Goal: Task Accomplishment & Management: Manage account settings

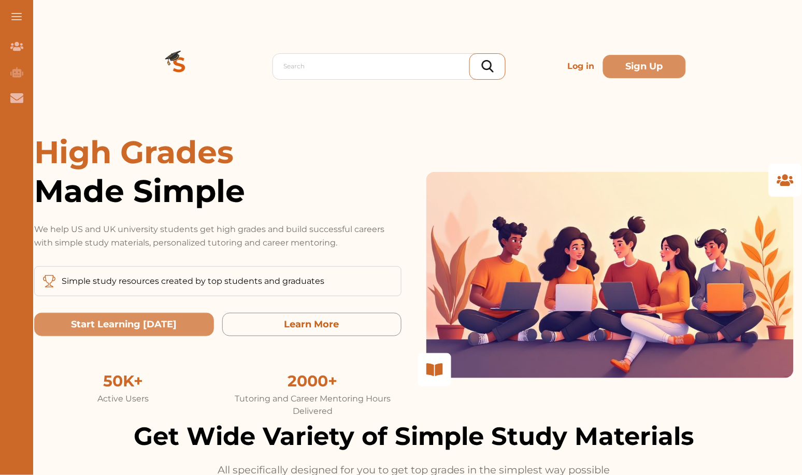
click at [585, 65] on p "Log in" at bounding box center [581, 66] width 35 height 21
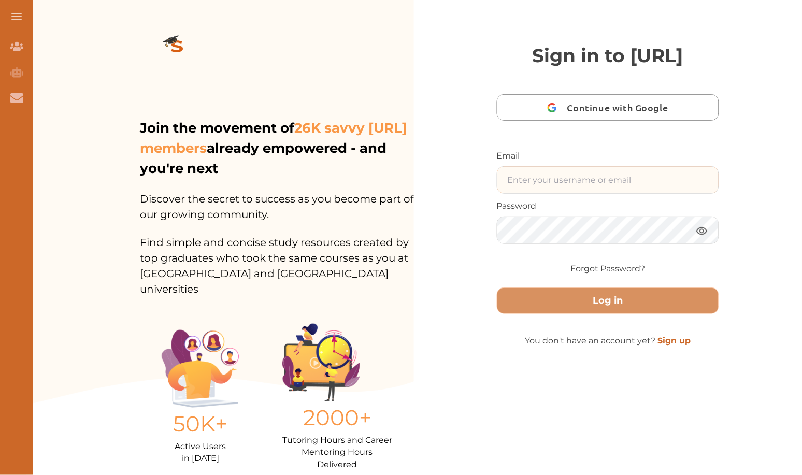
click at [536, 193] on input "text" at bounding box center [608, 180] width 221 height 26
paste input "yc.test"
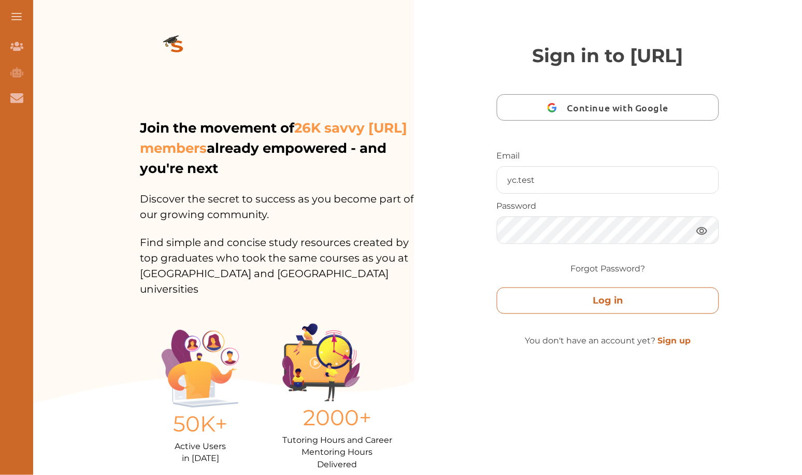
click at [569, 314] on button "Log in" at bounding box center [608, 301] width 222 height 26
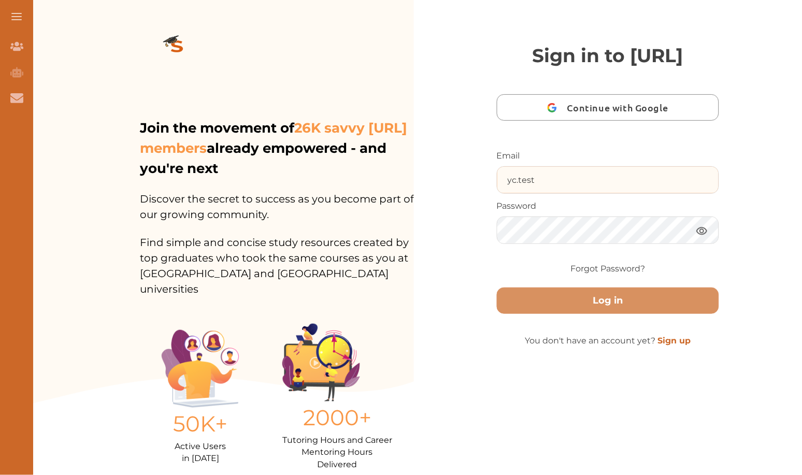
click at [610, 193] on input "yc.test" at bounding box center [608, 180] width 221 height 26
paste input "@[URL]"
type input "[EMAIL_ADDRESS]"
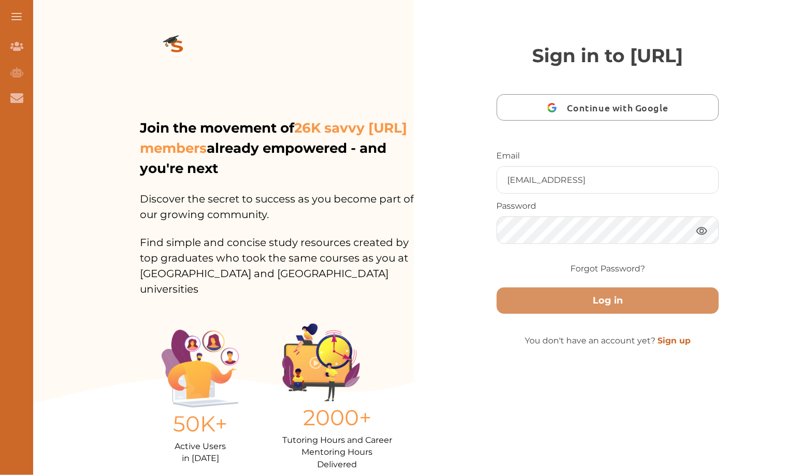
click at [553, 335] on form "Email [EMAIL_ADDRESS] Password Forgot Password? Log in" at bounding box center [608, 242] width 222 height 185
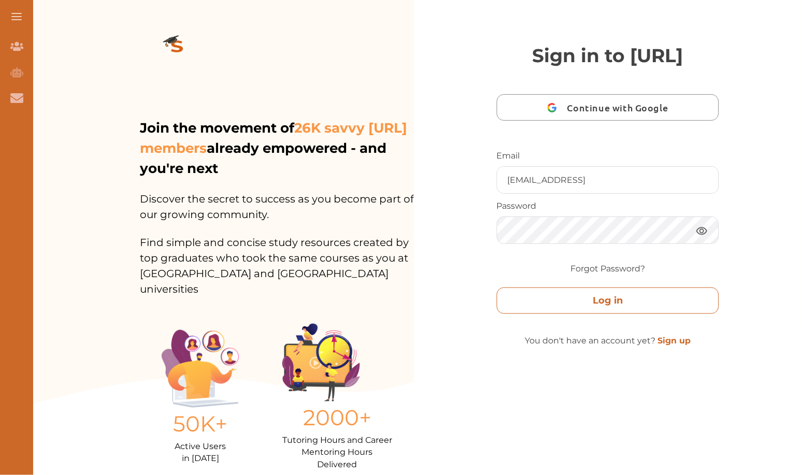
click at [552, 314] on button "Log in" at bounding box center [608, 301] width 222 height 26
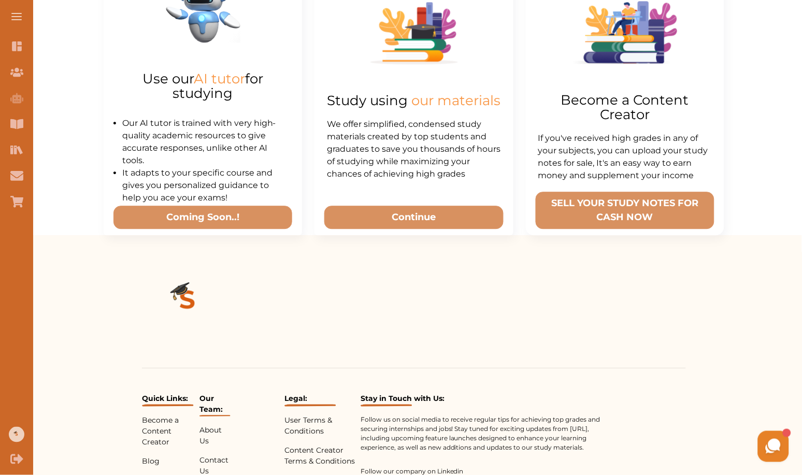
scroll to position [584, 0]
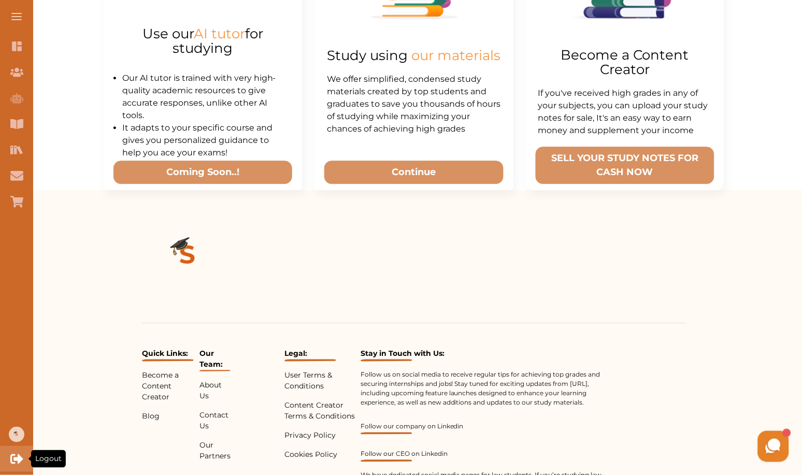
click at [21, 459] on icon "Logout" at bounding box center [16, 459] width 12 height 9
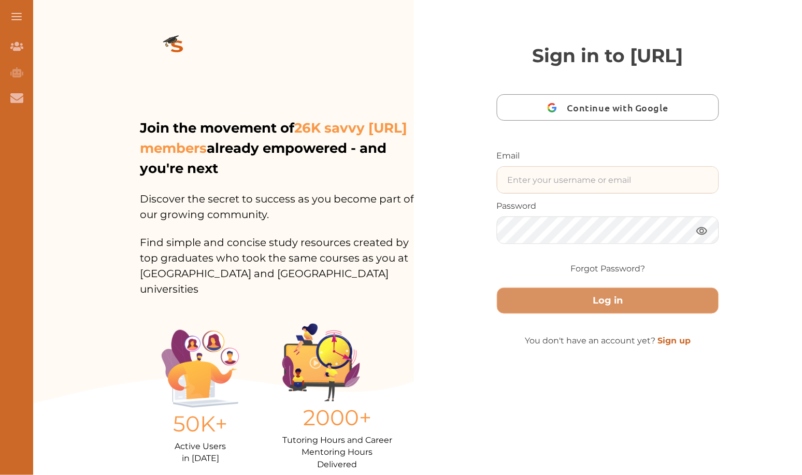
click at [603, 193] on input "text" at bounding box center [608, 180] width 221 height 26
paste input "[EMAIL_ADDRESS]"
type input "[EMAIL_ADDRESS]"
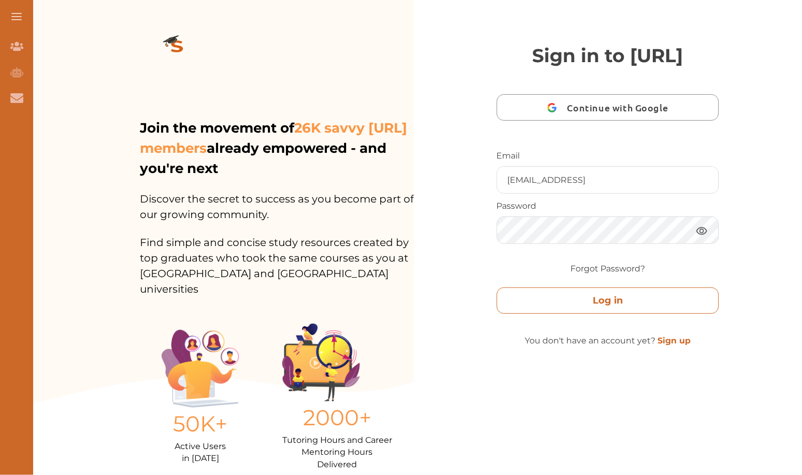
click at [587, 314] on button "Log in" at bounding box center [608, 301] width 222 height 26
